Goal: Browse casually: Explore the website without a specific task or goal

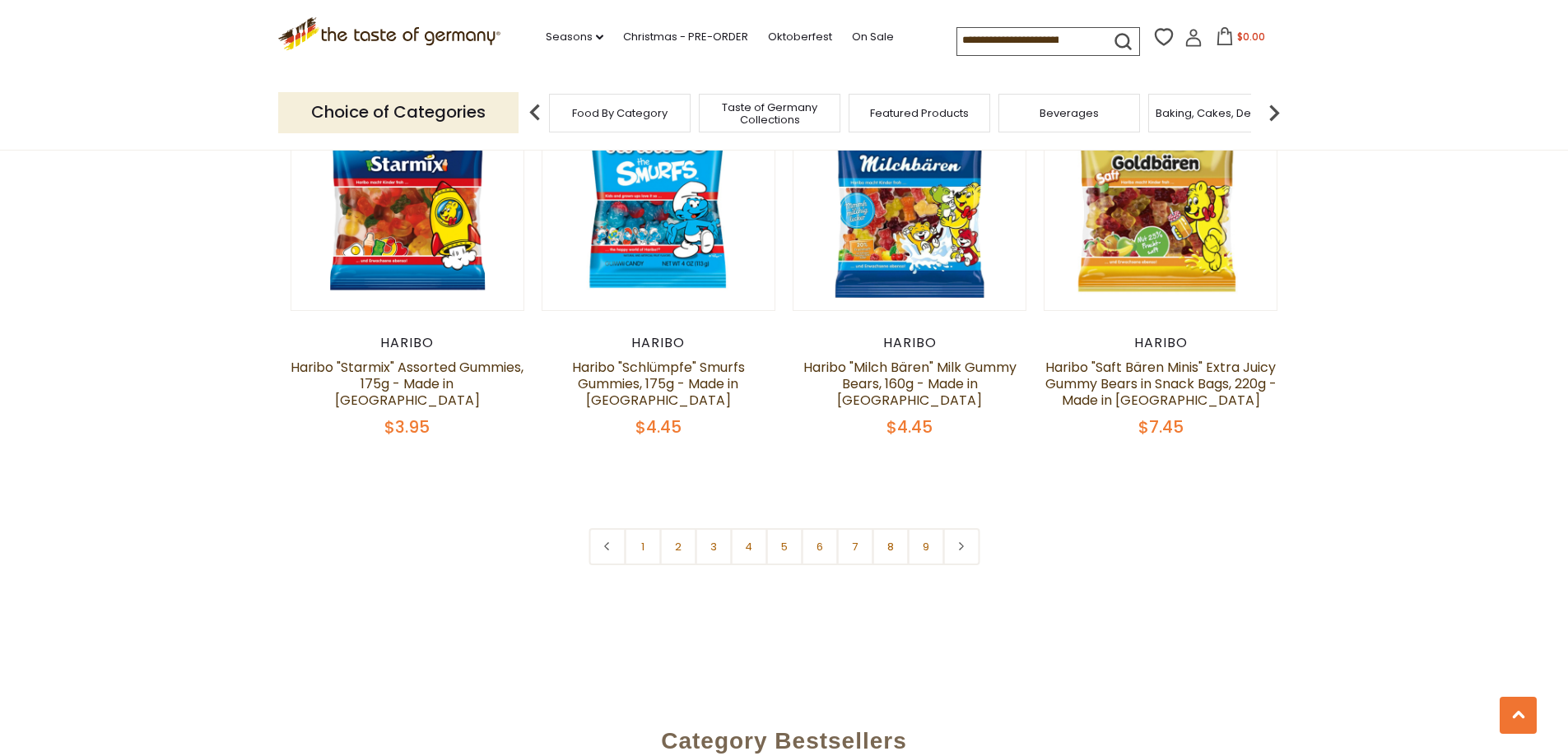
scroll to position [3942, 0]
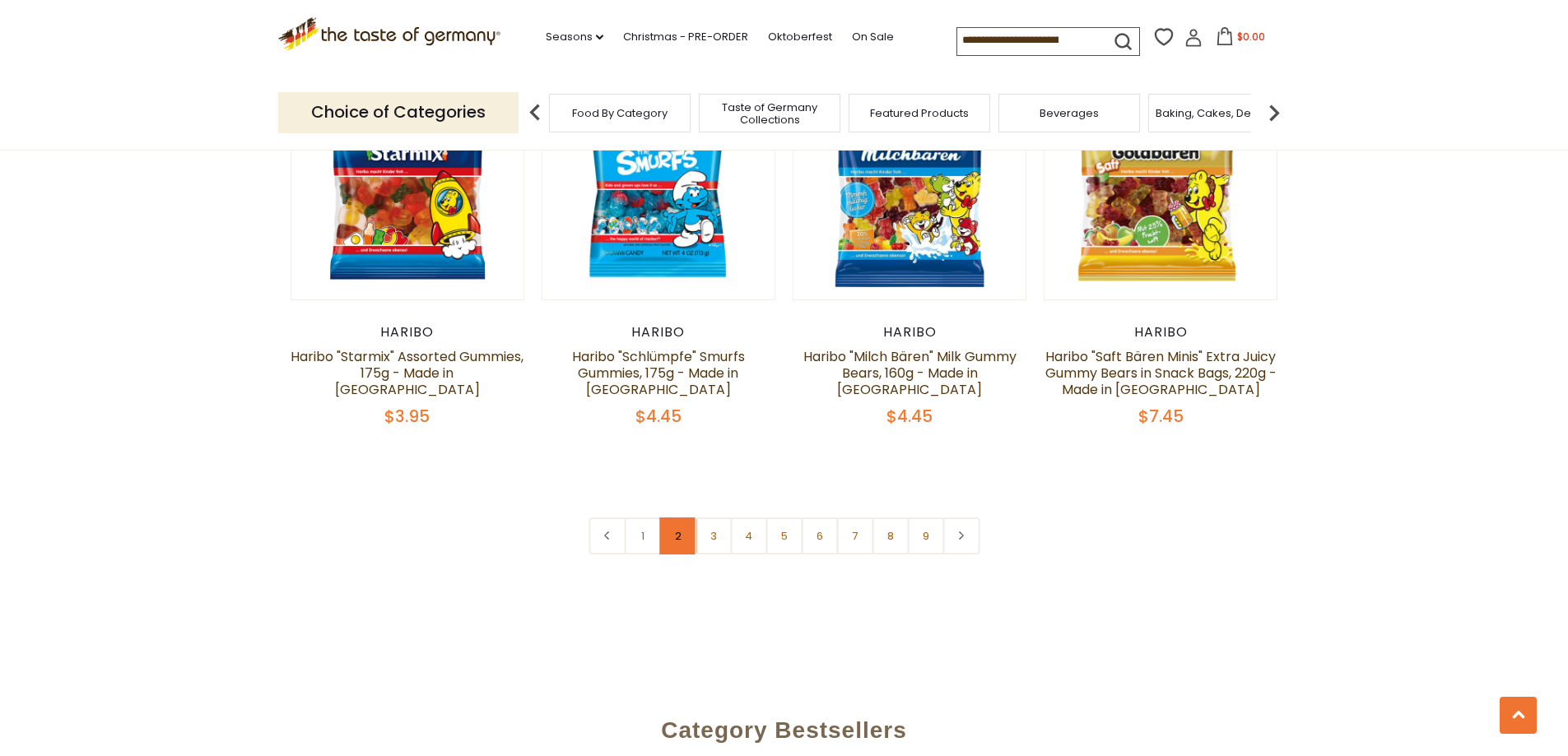
click at [668, 518] on link "2" at bounding box center [678, 536] width 37 height 37
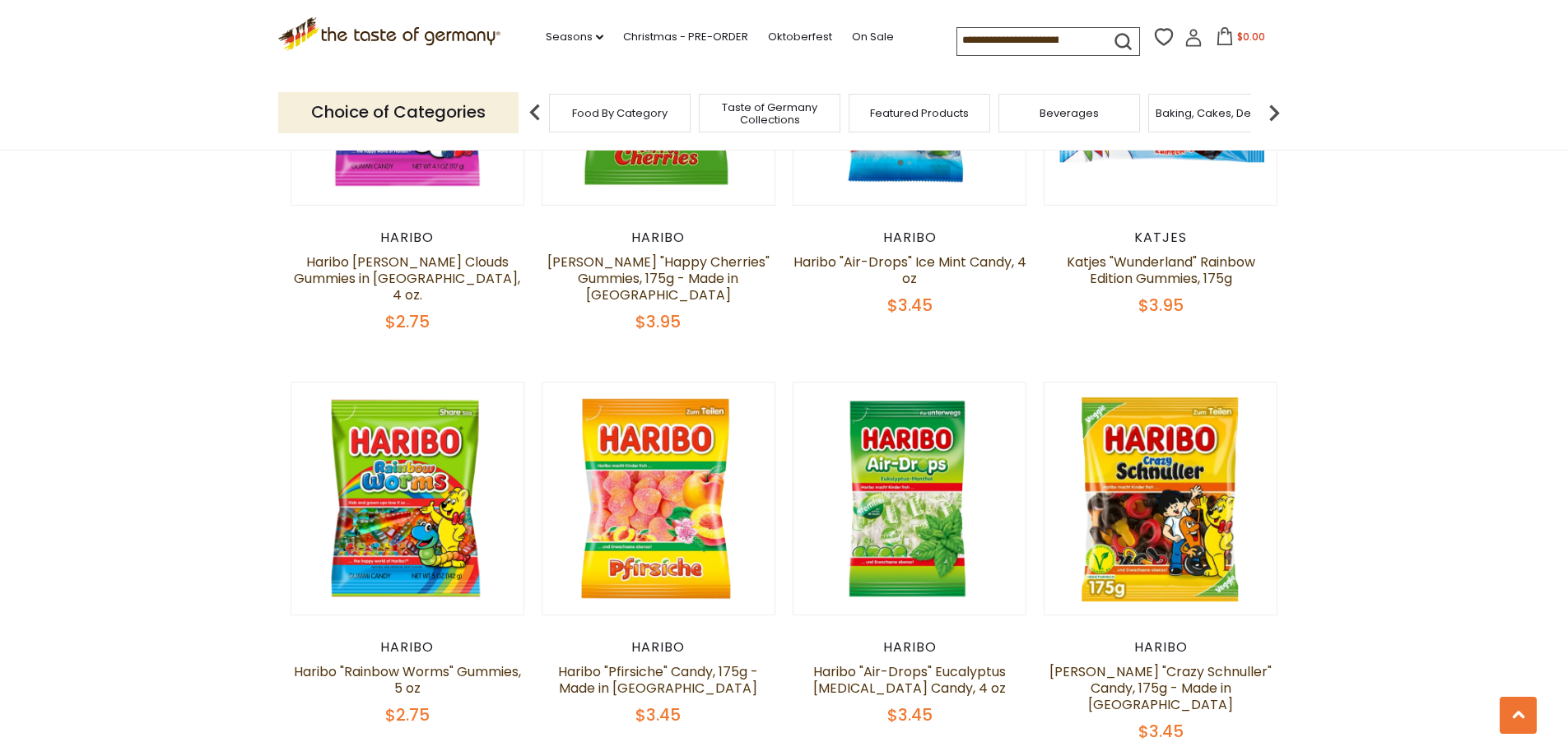
scroll to position [3282, 0]
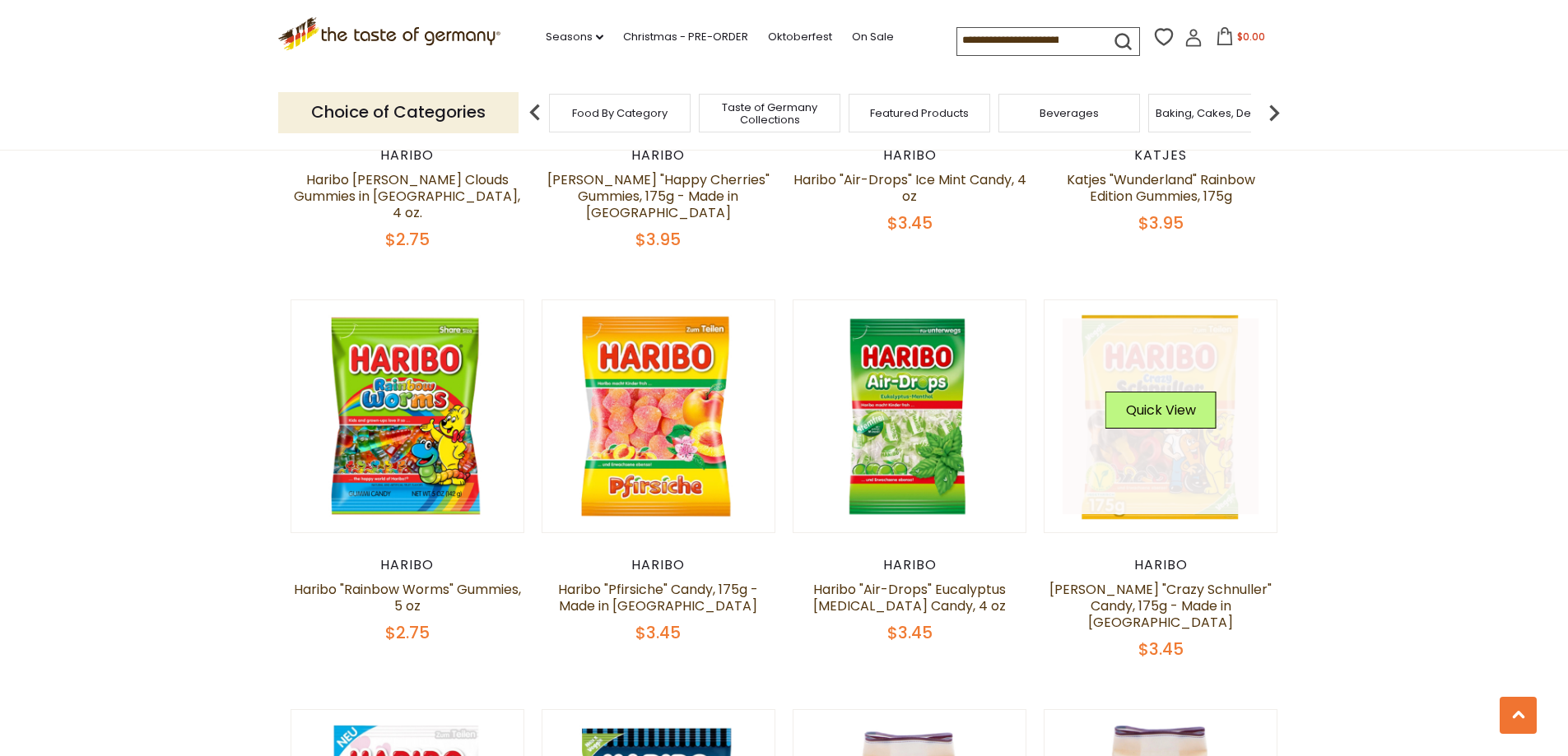
click at [1192, 442] on link at bounding box center [1160, 416] width 196 height 196
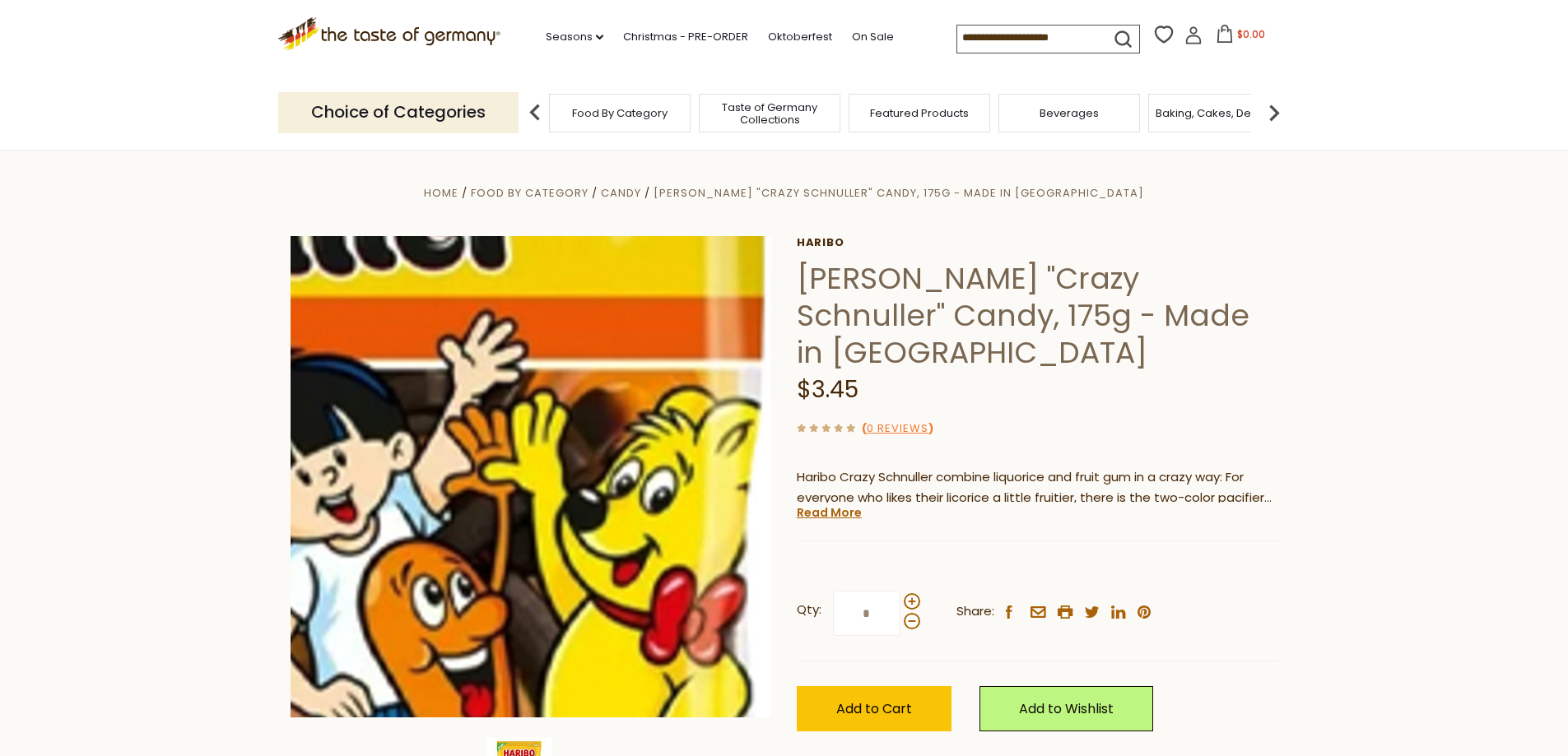
scroll to position [82, 0]
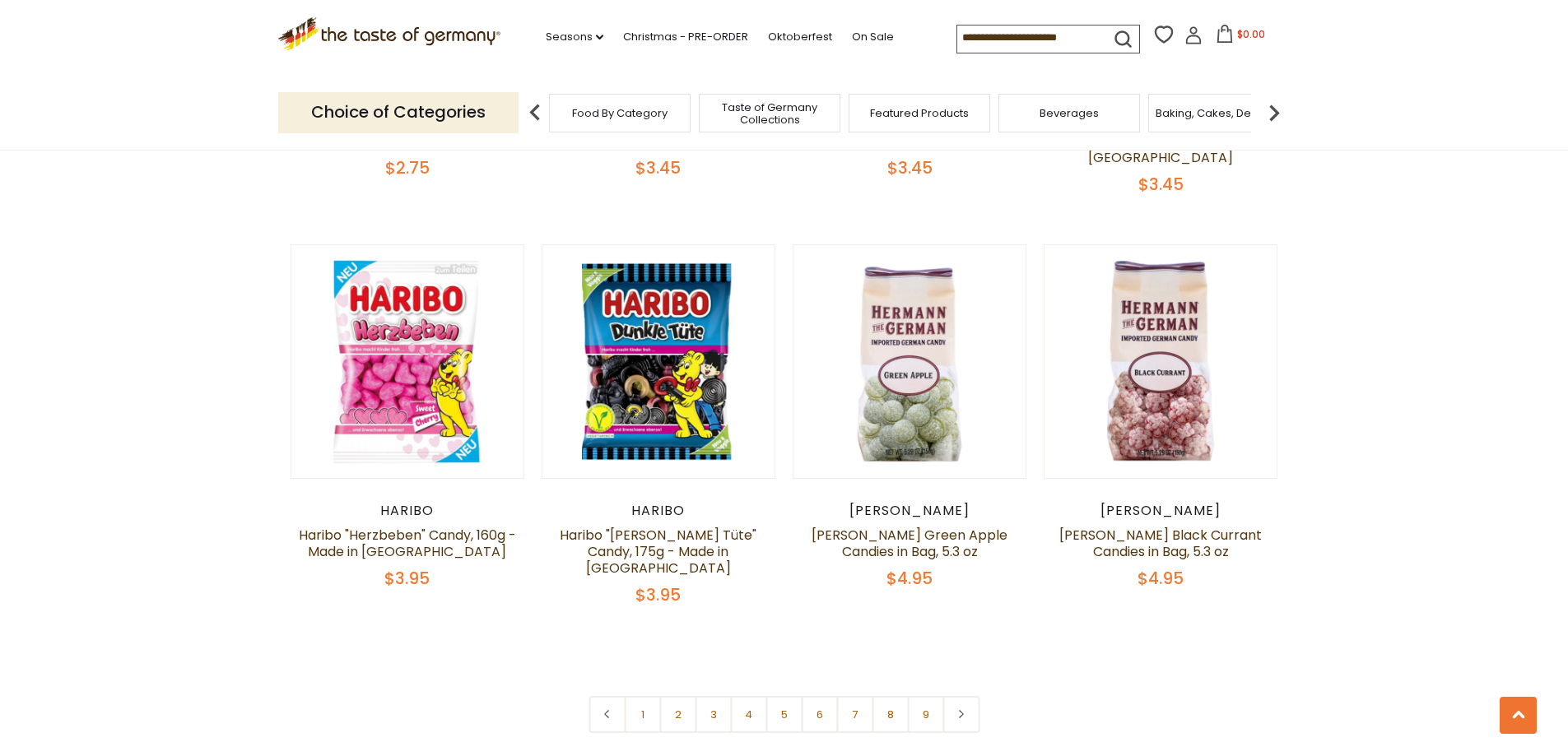
scroll to position [3771, 0]
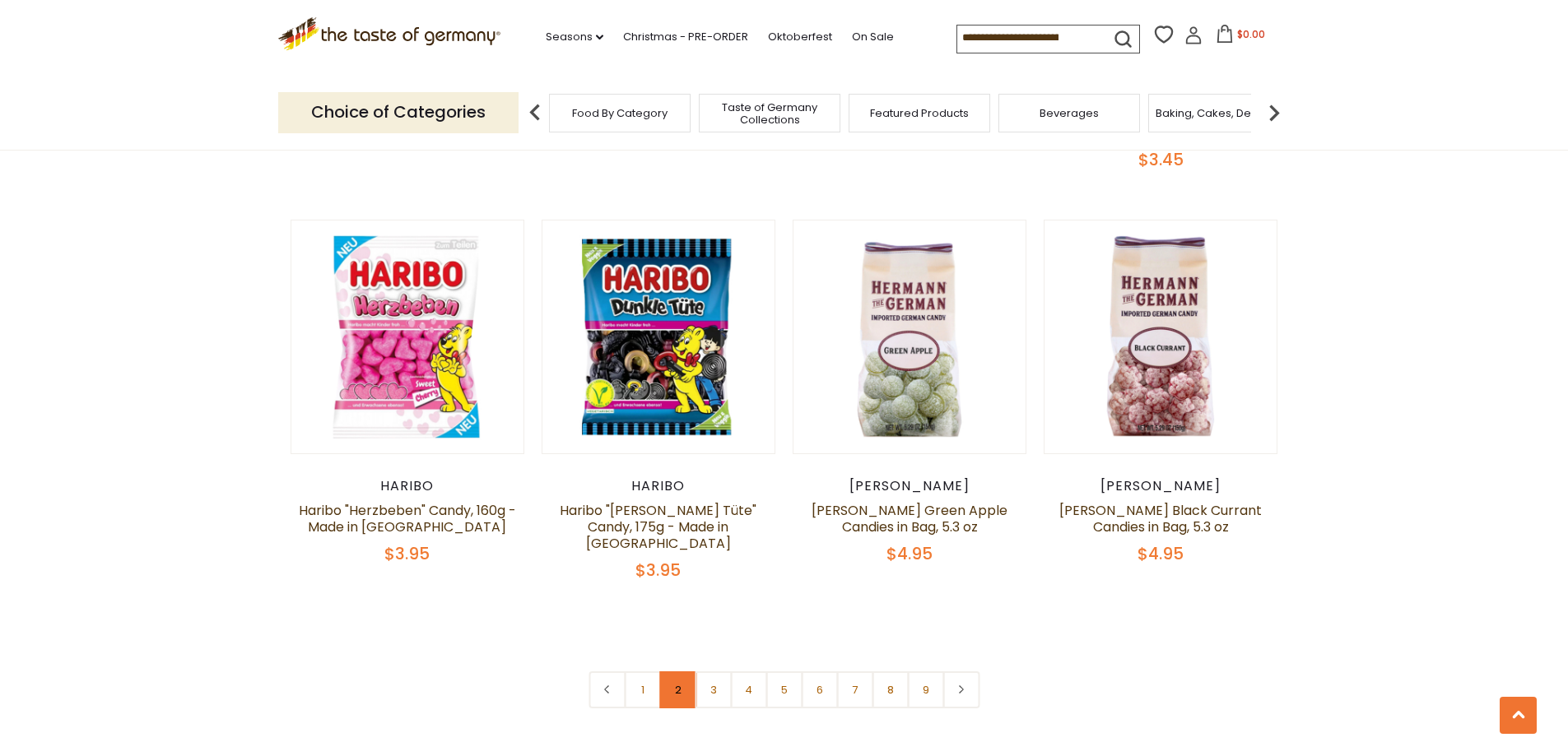
click at [683, 671] on link "2" at bounding box center [678, 689] width 37 height 37
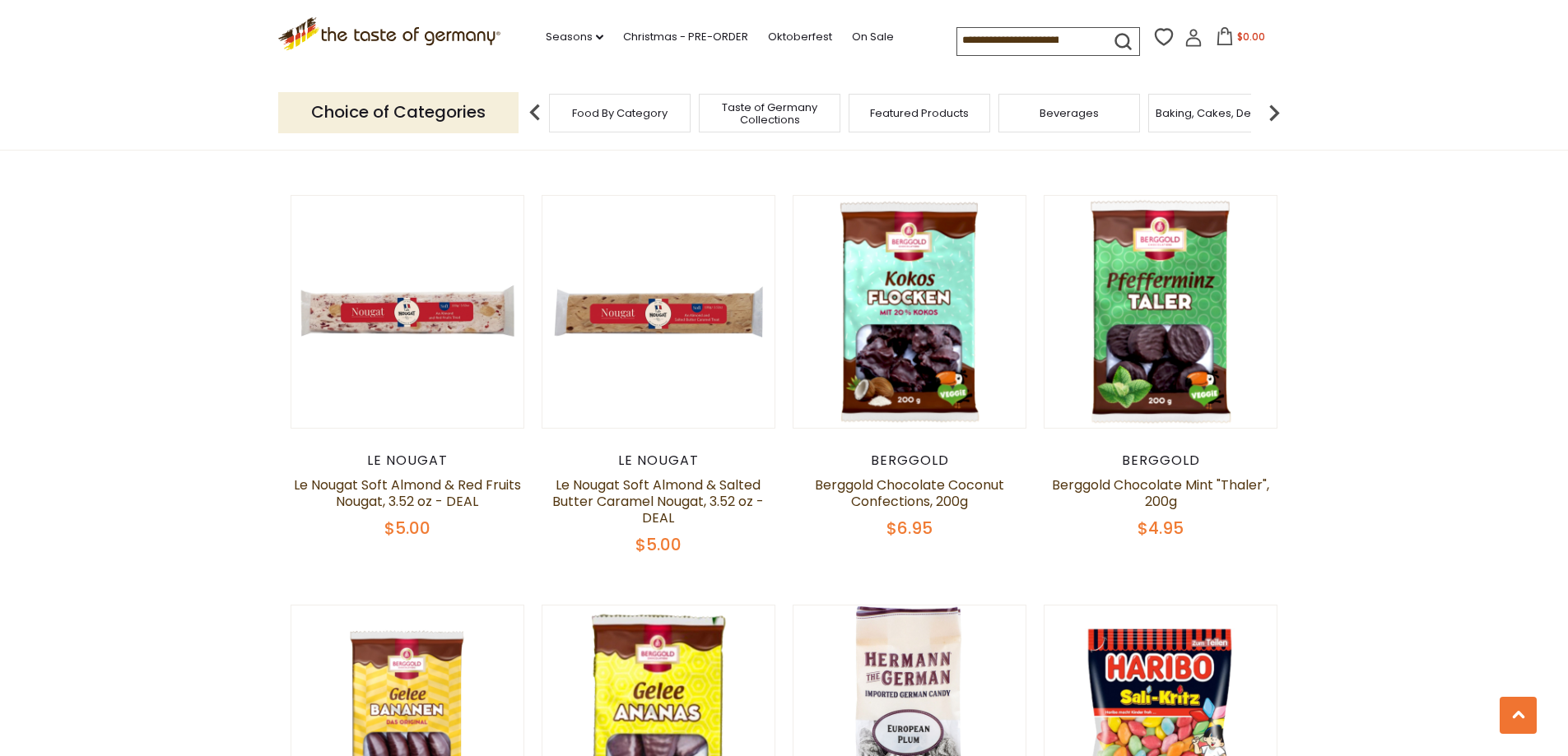
scroll to position [1636, 0]
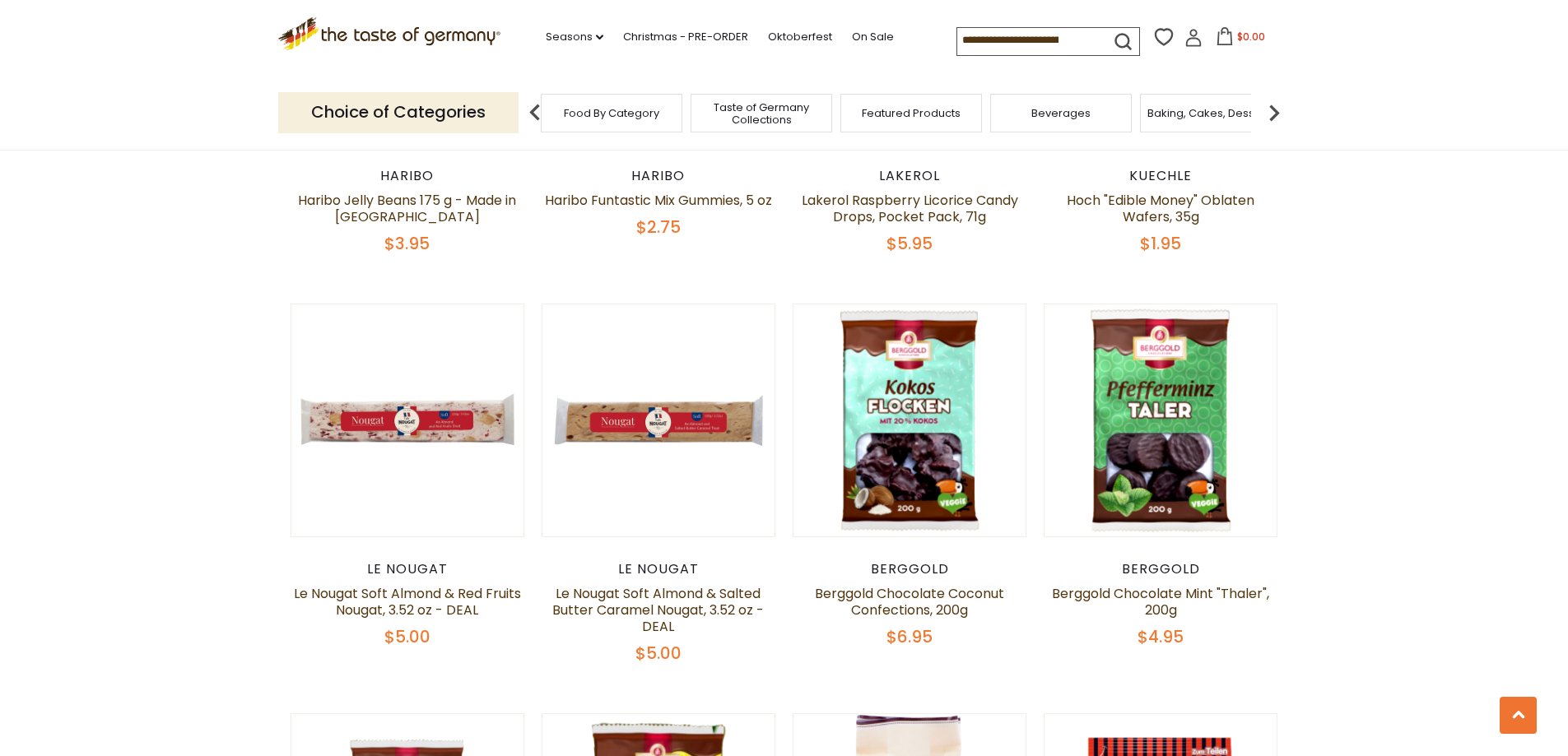
click at [1192, 108] on span "Baking, Cakes, Desserts" at bounding box center [1211, 113] width 127 height 12
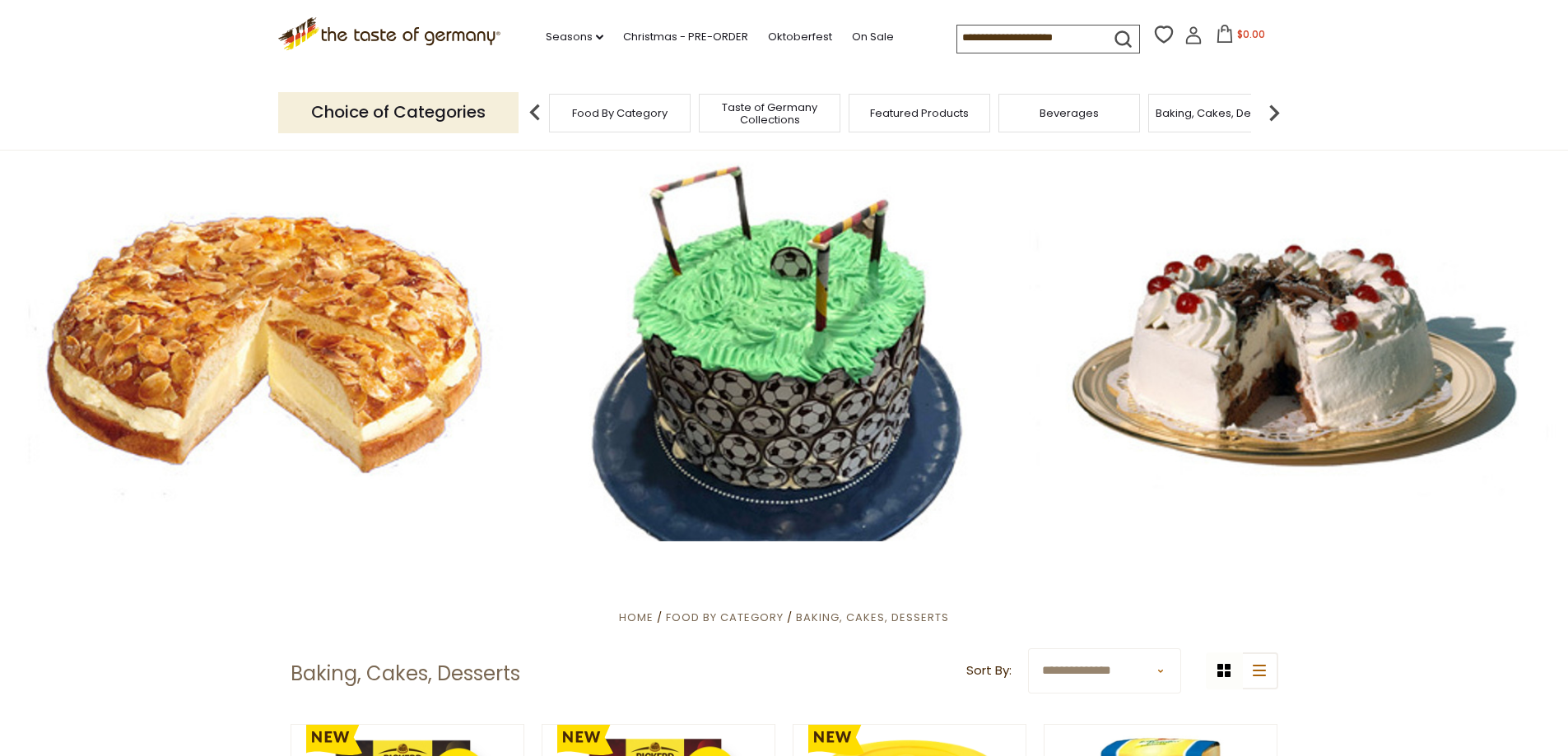
click at [1274, 114] on img at bounding box center [1274, 113] width 33 height 33
click at [1274, 114] on img at bounding box center [1274, 113] width 33 height 33
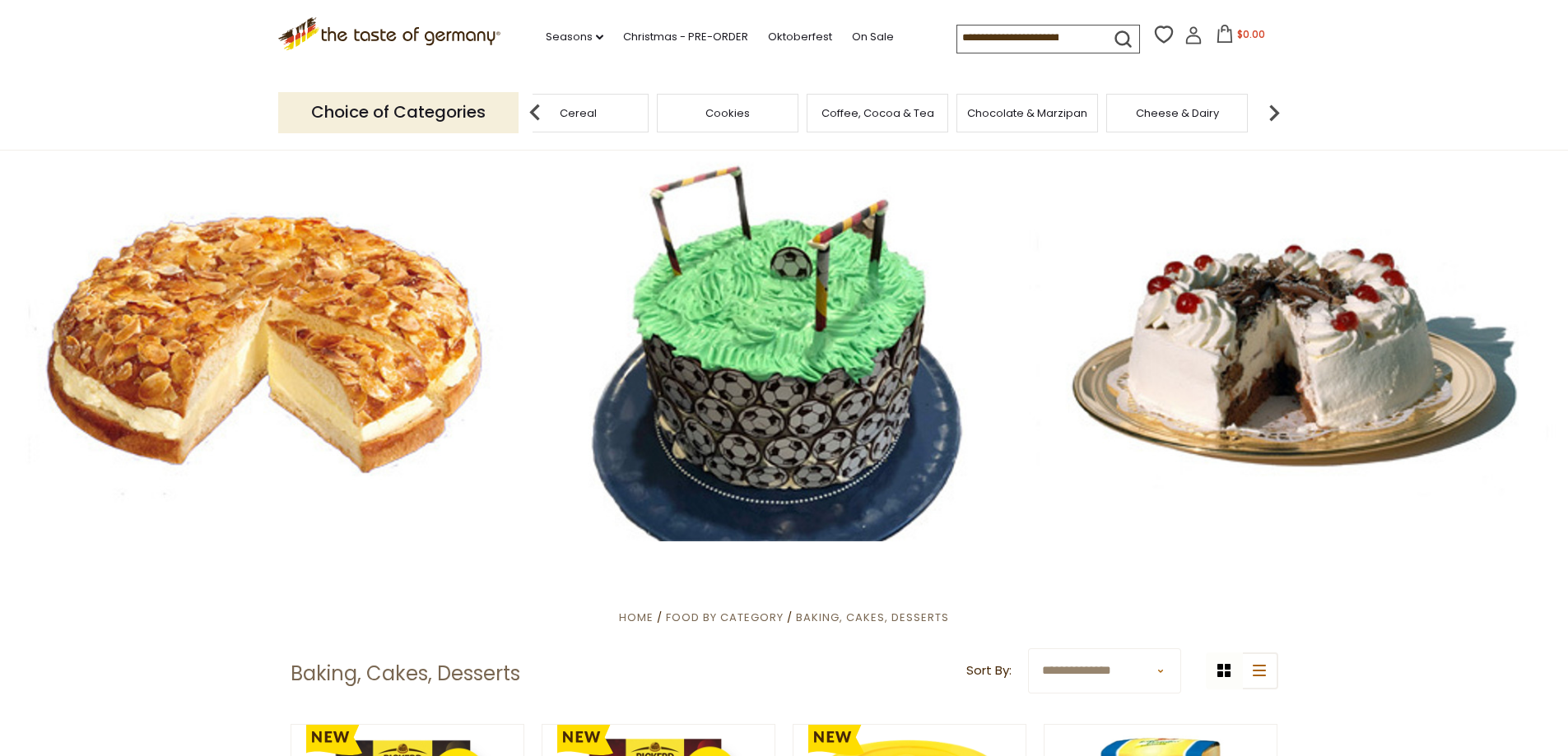
click at [1012, 127] on div "Chocolate & Marzipan" at bounding box center [1027, 113] width 142 height 38
click at [924, 124] on div "Coffee, Cocoa & Tea" at bounding box center [878, 113] width 142 height 38
click at [924, 124] on div "Coffee, Cocoa & Tea" at bounding box center [890, 113] width 142 height 38
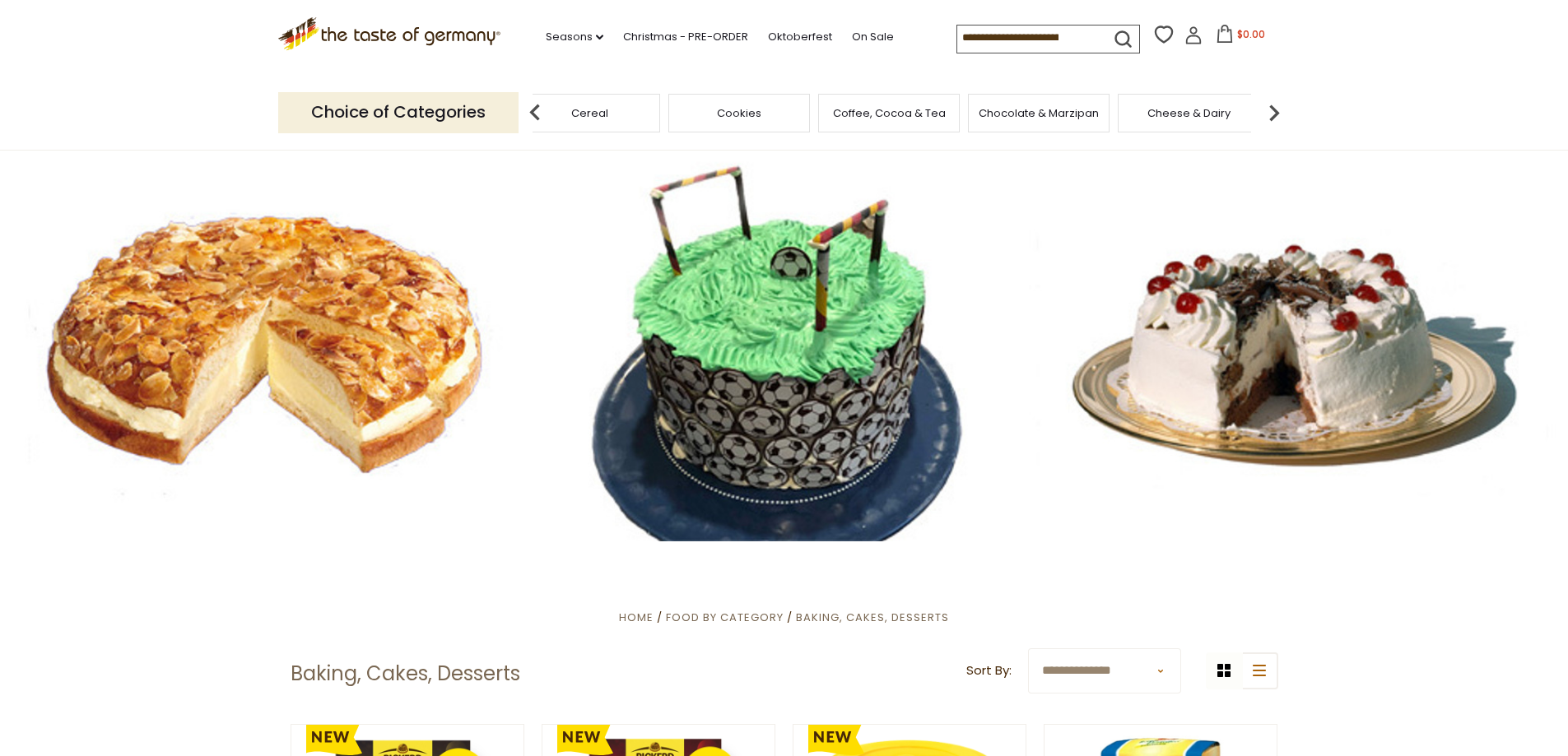
click at [910, 130] on div "Coffee, Cocoa & Tea" at bounding box center [890, 113] width 142 height 38
click at [883, 125] on div "Coffee, Cocoa & Tea" at bounding box center [890, 113] width 142 height 38
click at [900, 127] on div "Coffee, Cocoa & Tea" at bounding box center [890, 113] width 142 height 38
click at [1278, 114] on img at bounding box center [1274, 113] width 33 height 33
